Goal: Information Seeking & Learning: Check status

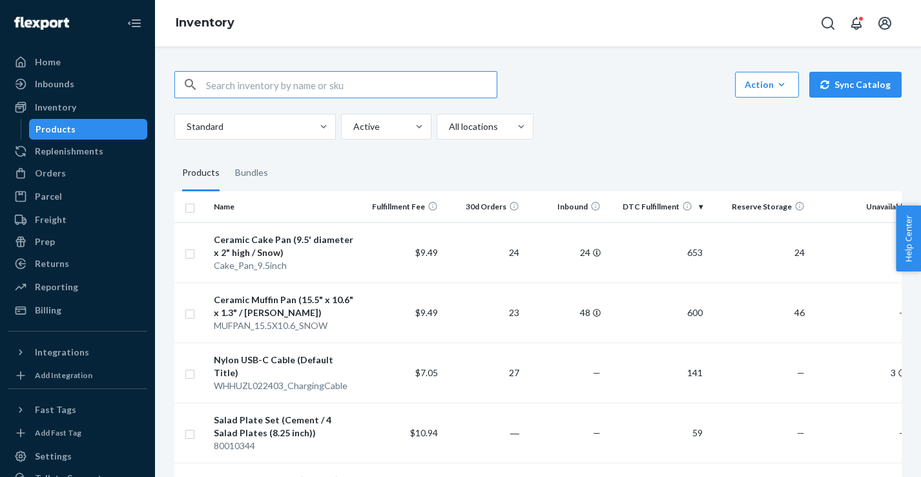
click at [309, 89] on input "text" at bounding box center [351, 85] width 291 height 26
click at [302, 86] on input "whiskey" at bounding box center [351, 85] width 291 height 26
type input "coupe"
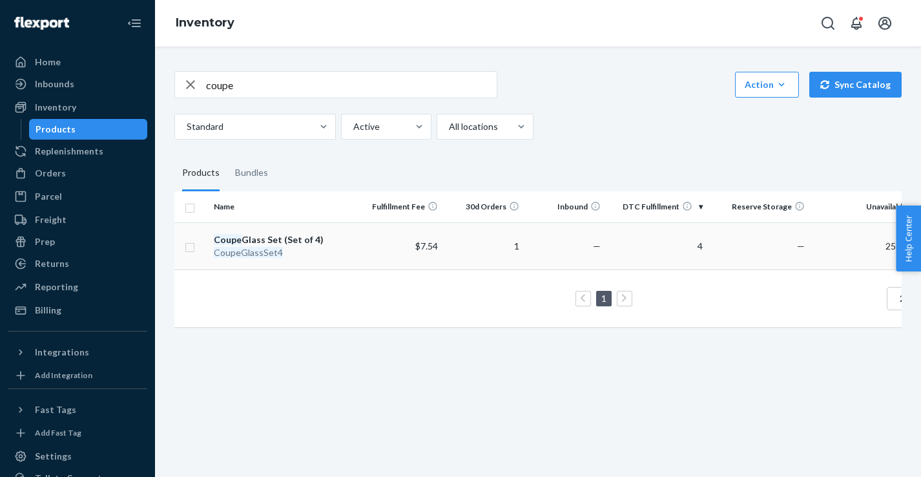
click at [375, 245] on td "$7.54" at bounding box center [401, 245] width 81 height 47
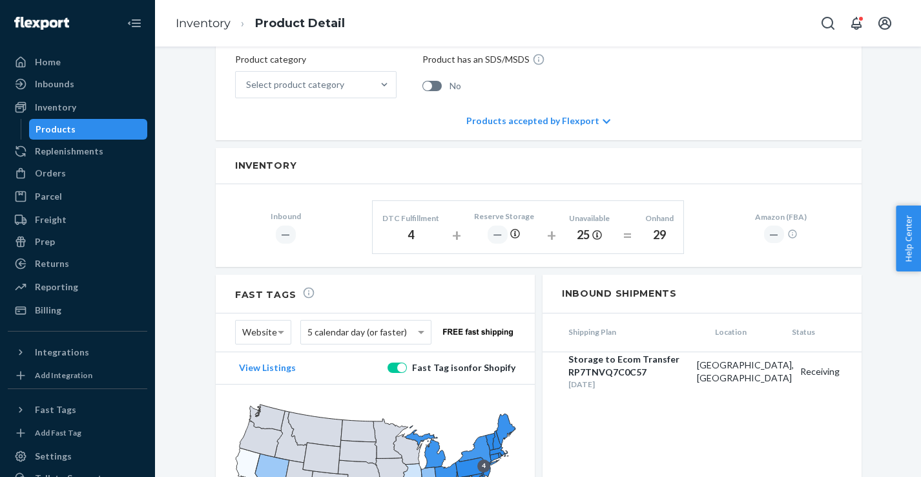
scroll to position [528, 0]
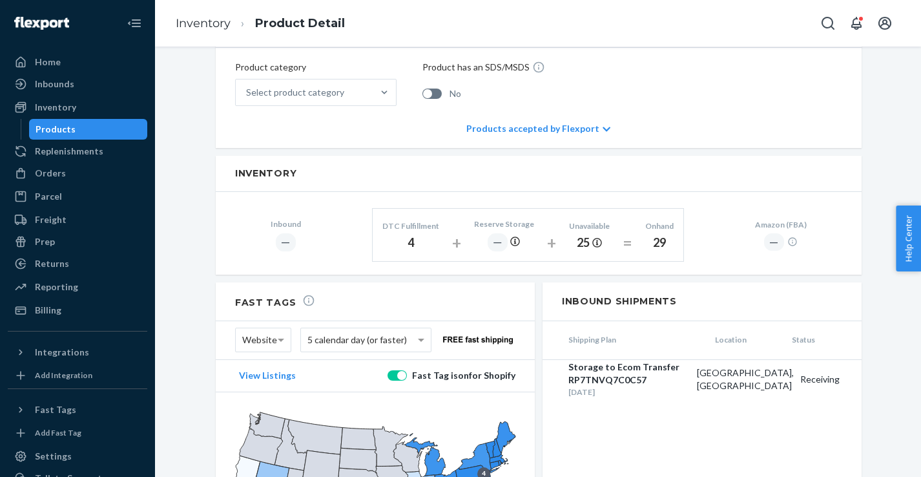
click at [594, 258] on div "Inbound ― DTC Fulfillment 4 + Reserve Storage ― + Unavailable 25 = Onhand 29 Am…" at bounding box center [539, 233] width 646 height 82
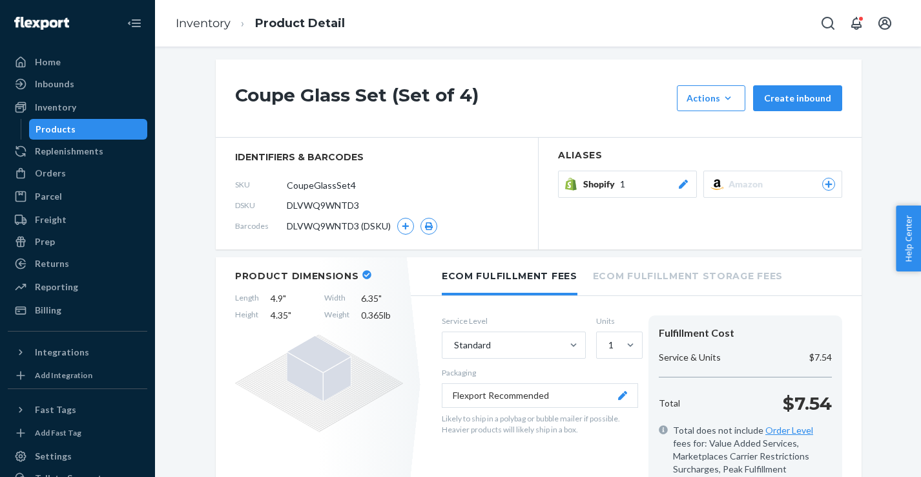
scroll to position [0, 0]
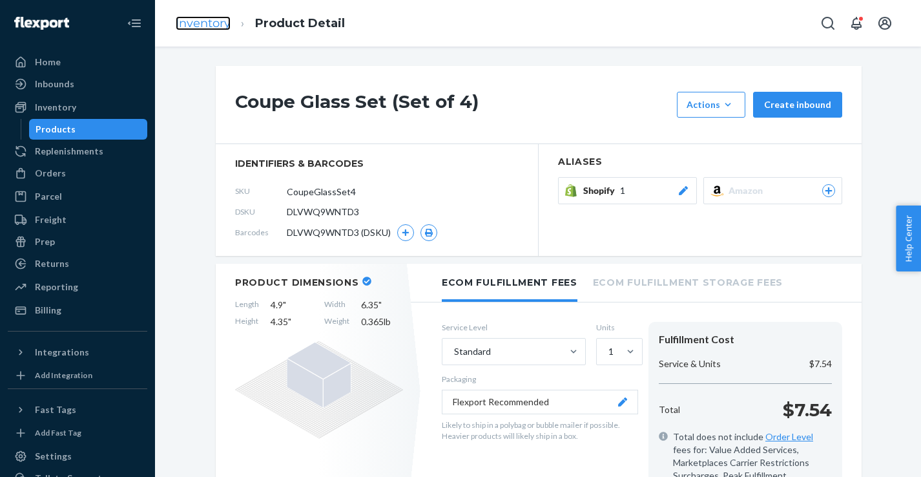
click at [211, 25] on link "Inventory" at bounding box center [203, 23] width 55 height 14
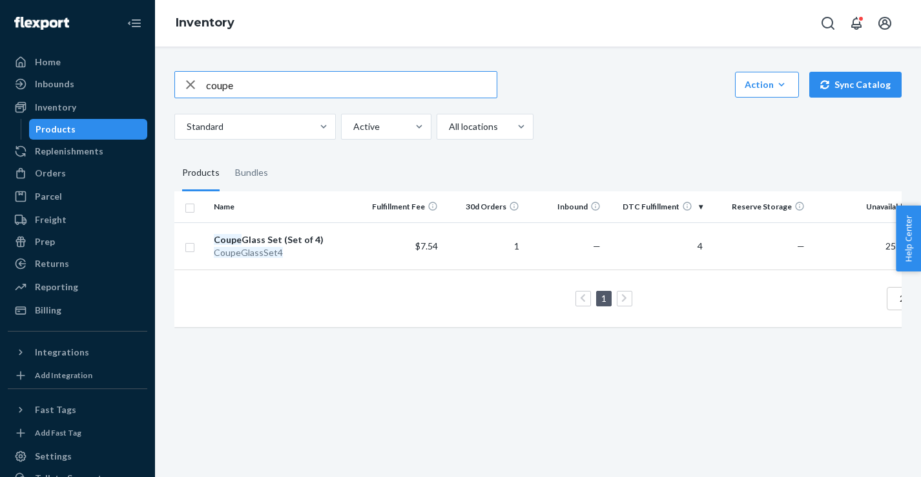
click at [341, 87] on input "coupe" at bounding box center [351, 85] width 291 height 26
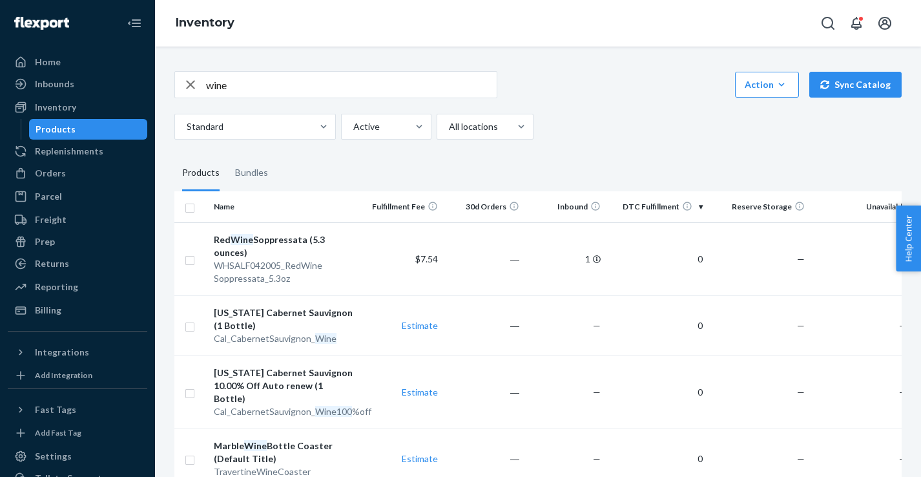
click at [273, 87] on input "wine" at bounding box center [351, 85] width 291 height 26
type input "whiskey"
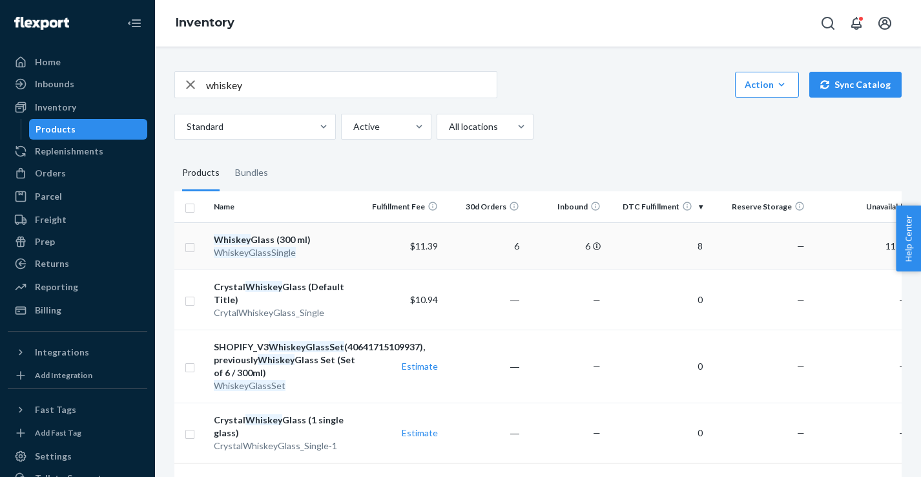
click at [277, 238] on div "Whiskey Glass (300 ml)" at bounding box center [285, 239] width 143 height 13
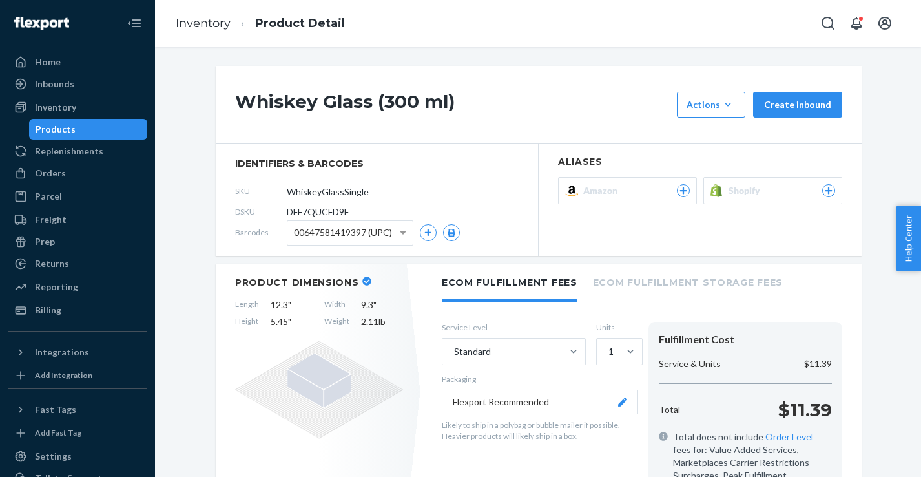
scroll to position [24, 0]
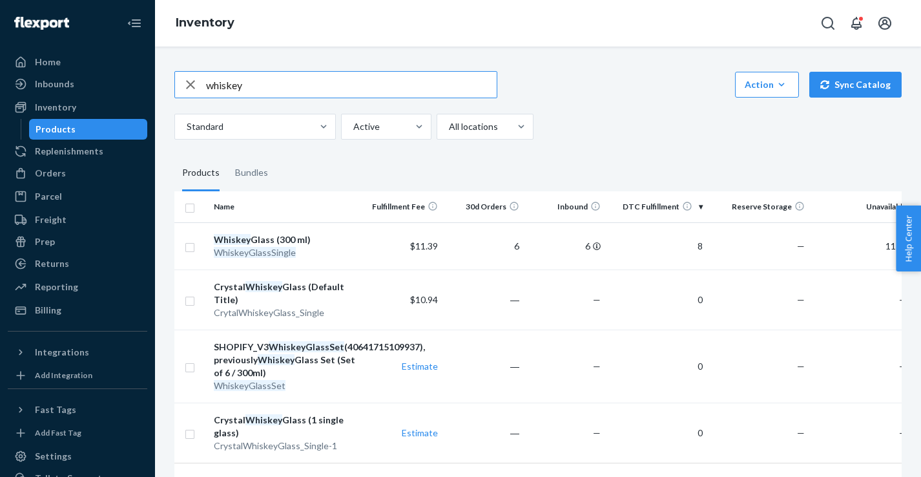
click at [259, 82] on input "whiskey" at bounding box center [351, 85] width 291 height 26
click at [194, 93] on icon "button" at bounding box center [191, 85] width 16 height 26
click at [565, 114] on div "Standard Active All locations" at bounding box center [533, 127] width 718 height 26
